Goal: Transaction & Acquisition: Book appointment/travel/reservation

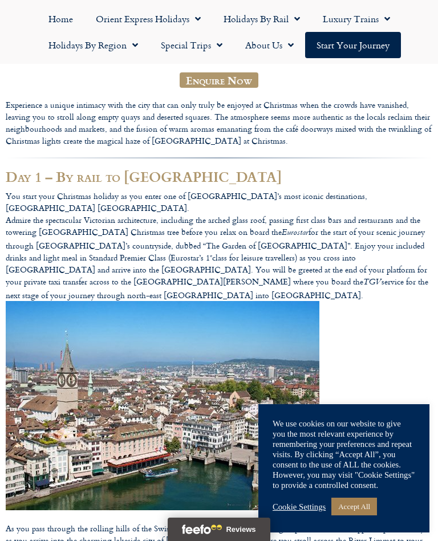
scroll to position [218, 0]
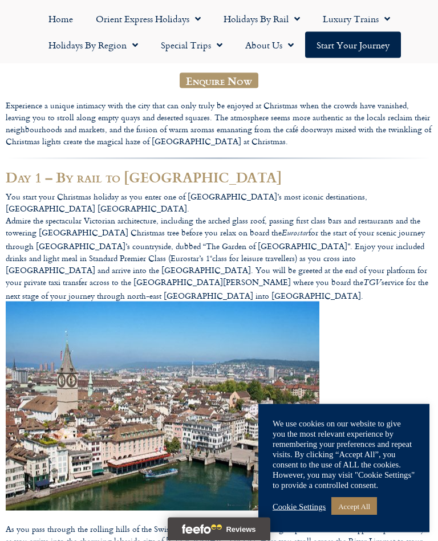
click at [362, 515] on link "Accept All" at bounding box center [354, 507] width 46 height 18
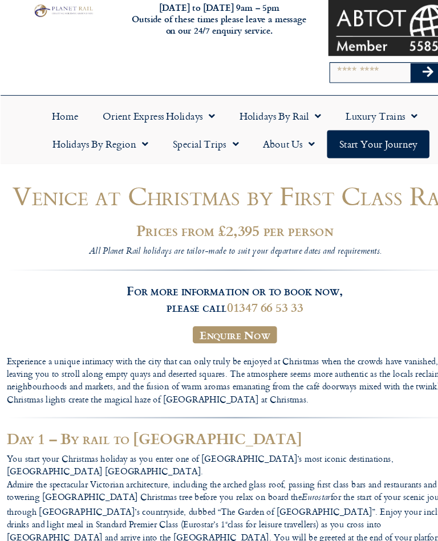
scroll to position [78, 0]
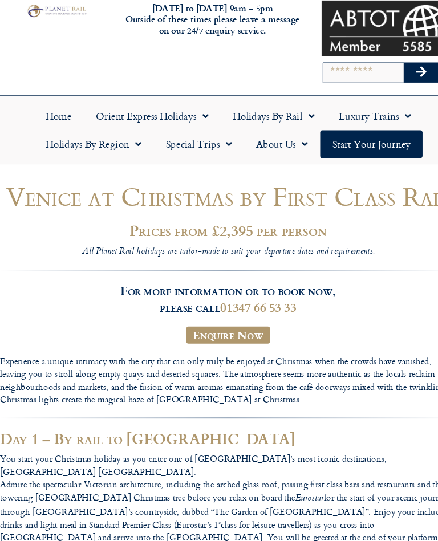
click at [360, 140] on link "Start your Journey" at bounding box center [353, 134] width 96 height 26
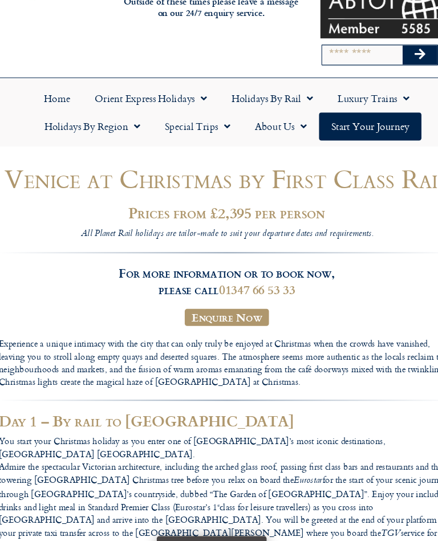
click at [222, 305] on link "Enquire Now" at bounding box center [219, 313] width 79 height 16
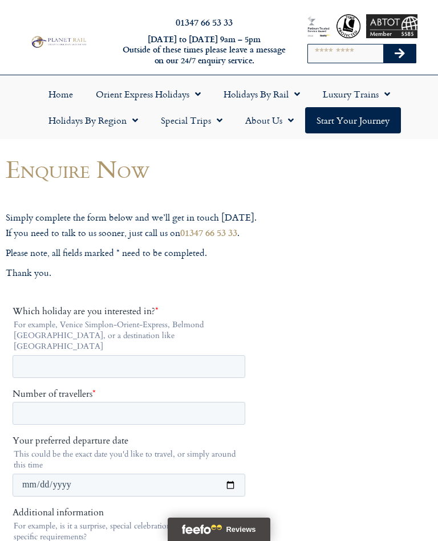
click at [146, 98] on link "Orient Express Holidays" at bounding box center [148, 94] width 128 height 26
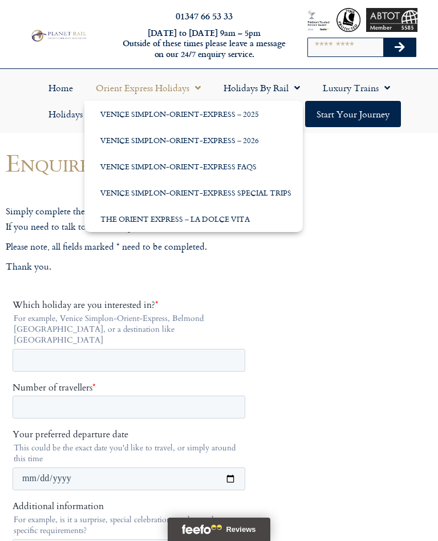
scroll to position [7, 0]
